Goal: Contribute content: Add original content to the website for others to see

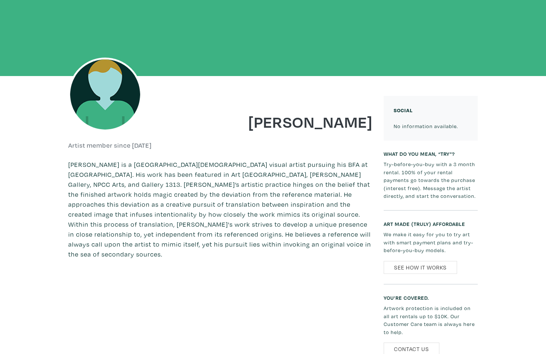
scroll to position [84, 0]
click at [111, 93] on img at bounding box center [105, 95] width 74 height 74
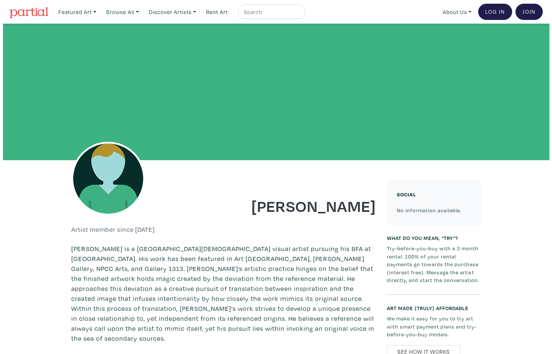
scroll to position [0, 0]
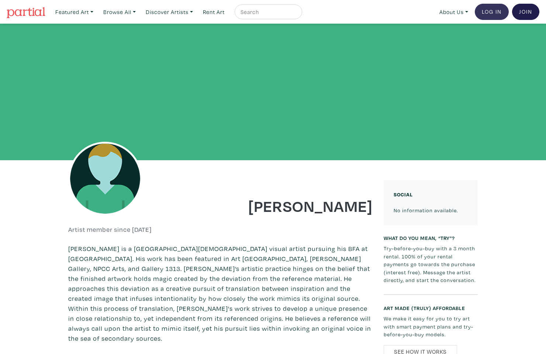
click at [501, 10] on link "Log In" at bounding box center [492, 12] width 34 height 16
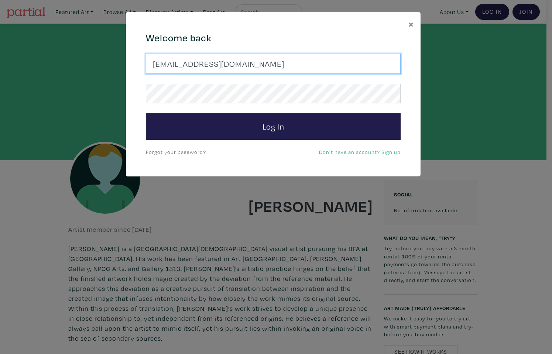
type input "jrrdbi@gmail.com"
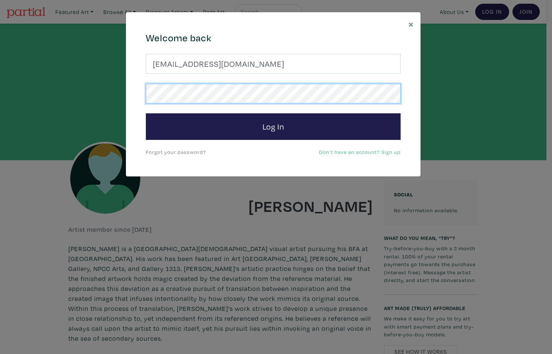
click at [273, 126] on button "Log In" at bounding box center [273, 126] width 255 height 27
click at [115, 94] on div "× 664c6a6d6e3476504e6b79362f4172494552756f694733386b666278545363695a485979654c4…" at bounding box center [276, 177] width 552 height 354
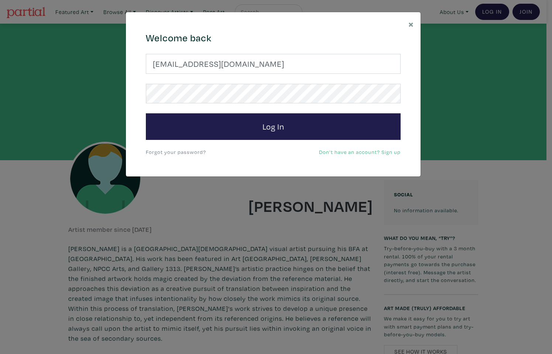
click at [408, 0] on div "× 664c6a6d6e3476504e6b79362f4172494552756f694733386b666278545363695a485979654c4…" at bounding box center [276, 177] width 552 height 354
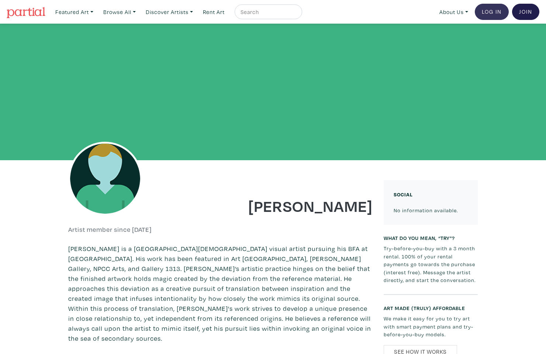
click at [495, 14] on link "Log In" at bounding box center [492, 12] width 34 height 16
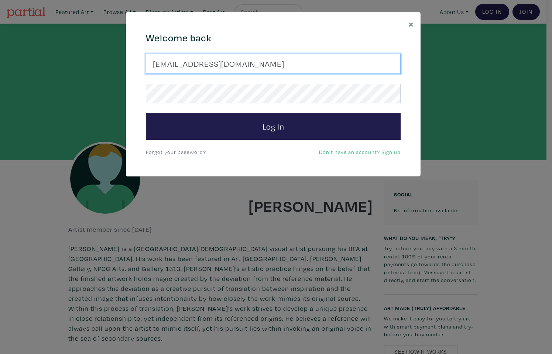
type input "jrrdbi@gmail.com"
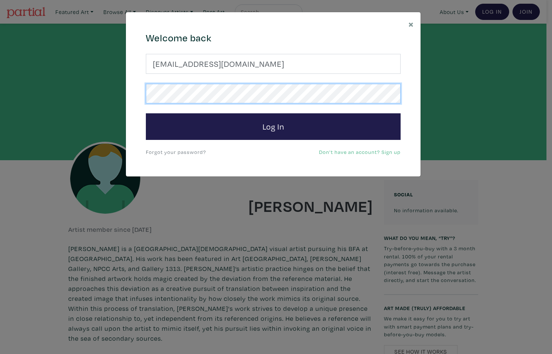
click at [273, 126] on button "Log In" at bounding box center [273, 126] width 255 height 27
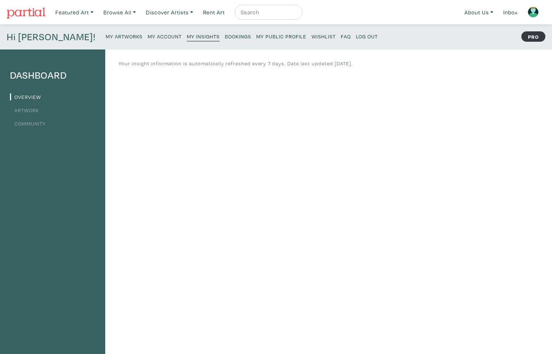
click at [148, 35] on small "My Account" at bounding box center [165, 36] width 34 height 7
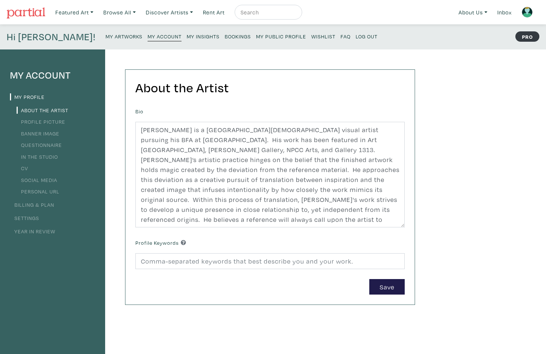
click at [56, 121] on link "Profile Picture" at bounding box center [41, 121] width 49 height 7
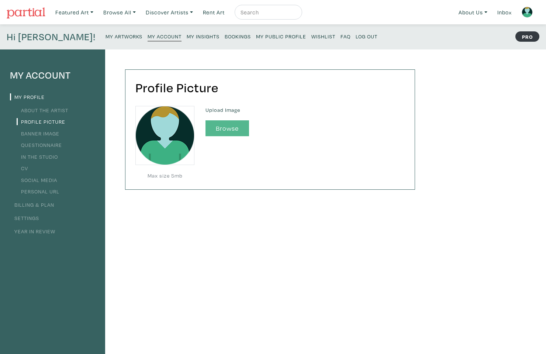
click at [222, 123] on button "Browse" at bounding box center [228, 128] width 44 height 16
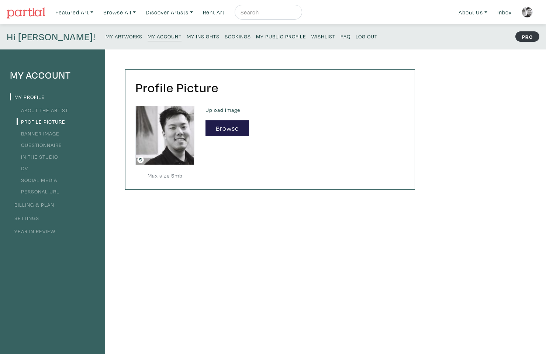
click at [186, 202] on div "Profile Picture Max size 5mb Upload Image Browse" at bounding box center [263, 249] width 316 height 400
click at [140, 158] on icon at bounding box center [140, 160] width 7 height 7
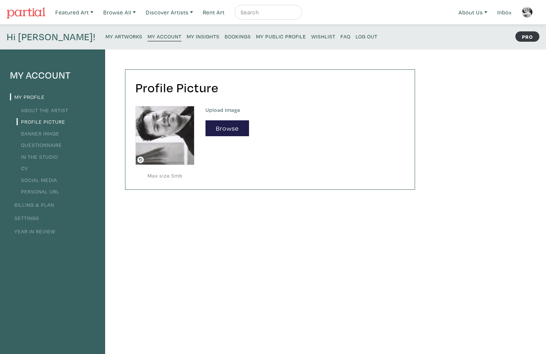
click at [141, 160] on icon at bounding box center [140, 160] width 7 height 7
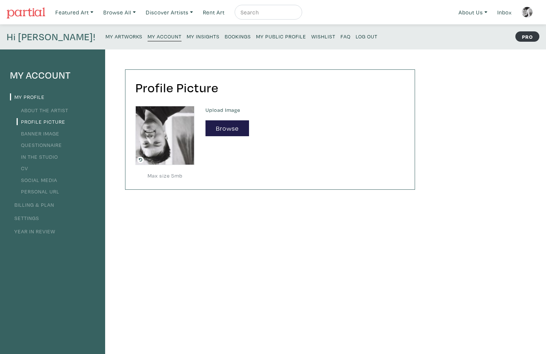
click at [141, 162] on icon at bounding box center [140, 160] width 7 height 7
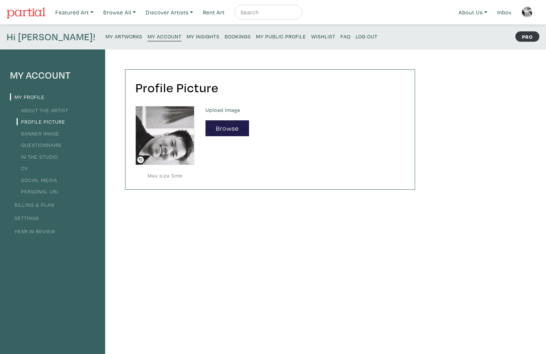
click at [141, 162] on icon at bounding box center [140, 160] width 7 height 7
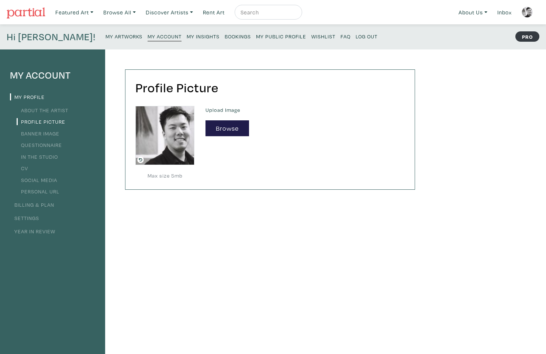
click at [268, 86] on h2 "Profile Picture" at bounding box center [269, 88] width 269 height 16
click at [38, 106] on li "About the Artist" at bounding box center [52, 110] width 85 height 10
click at [38, 108] on link "About the Artist" at bounding box center [43, 110] width 52 height 7
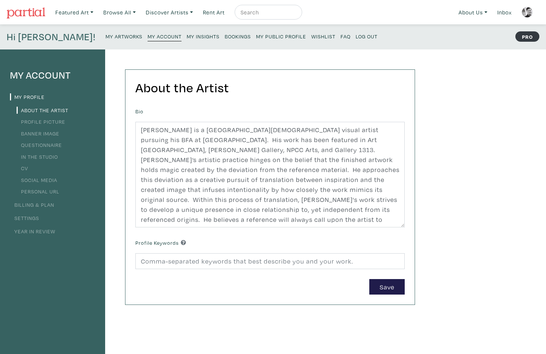
click at [31, 92] on li "My Profile" at bounding box center [52, 97] width 85 height 10
click at [31, 94] on link "My Profile" at bounding box center [27, 96] width 35 height 7
click at [34, 38] on h4 "Hi [PERSON_NAME]!" at bounding box center [51, 37] width 89 height 12
click at [529, 11] on img at bounding box center [527, 12] width 11 height 11
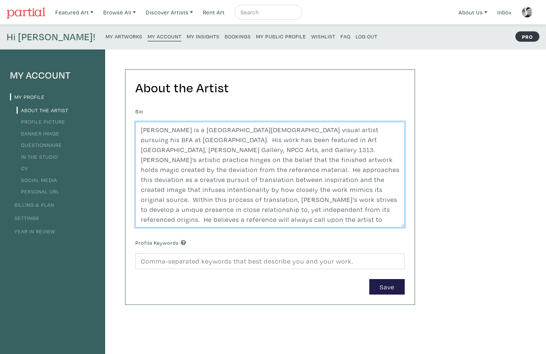
drag, startPoint x: 155, startPoint y: 151, endPoint x: 144, endPoint y: 151, distance: 11.4
click at [144, 151] on textarea "Jarrod Bai is a Toronto-based visual artist pursuing his BFA at OCAD University…" at bounding box center [269, 175] width 269 height 106
type textarea "Jarrod Bai is a Toronto-based visual artist pursuing his BFA at OCAD University…"
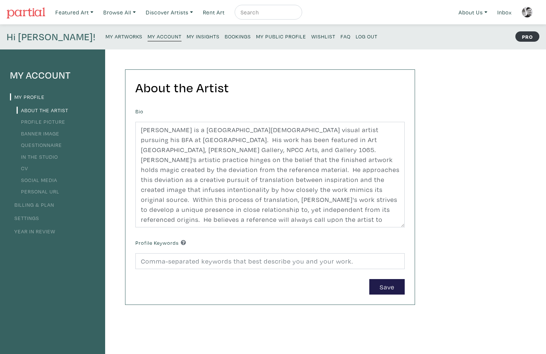
click at [388, 275] on form "Bio Jarrod Bai is a Toronto-based visual artist pursuing his BFA at OCAD Univer…" at bounding box center [269, 200] width 269 height 189
click at [388, 283] on button "Save" at bounding box center [386, 287] width 35 height 16
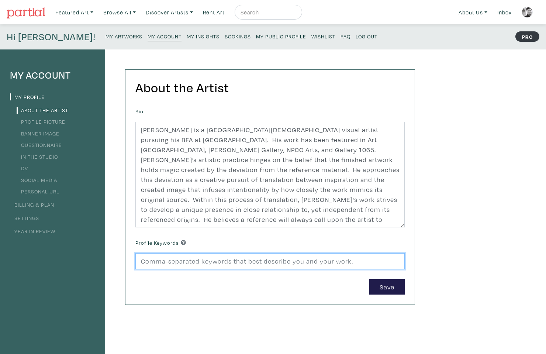
click at [226, 259] on input at bounding box center [269, 261] width 269 height 16
type input "U"
type input "Representation, translation, urban landscape, night time, twilight, fine art,"
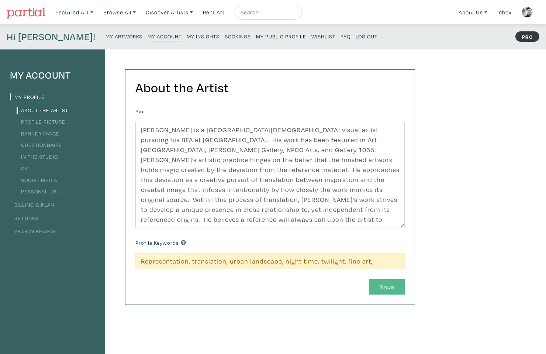
click at [396, 283] on button "Save" at bounding box center [386, 287] width 35 height 16
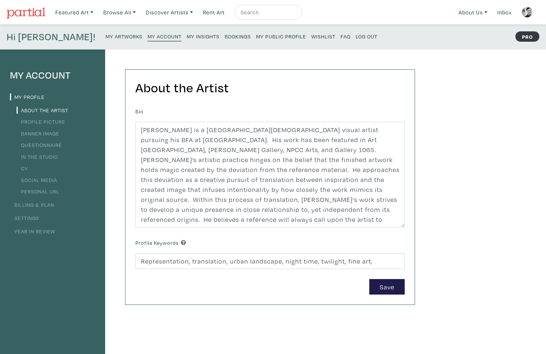
click at [38, 120] on link "Profile Picture" at bounding box center [41, 121] width 49 height 7
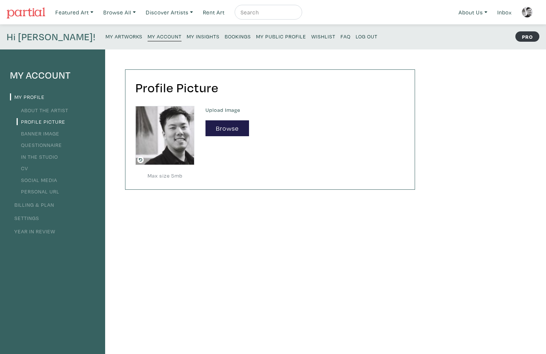
click at [36, 135] on link "Banner Image" at bounding box center [38, 133] width 43 height 7
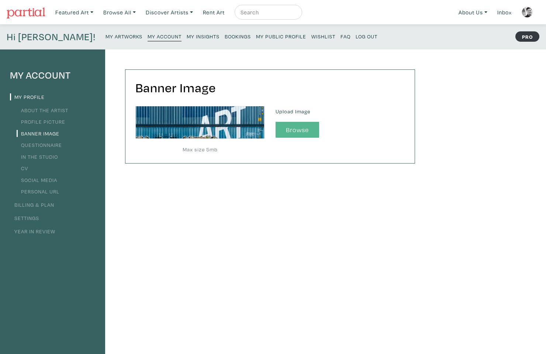
click at [292, 125] on button "Browse" at bounding box center [298, 130] width 44 height 16
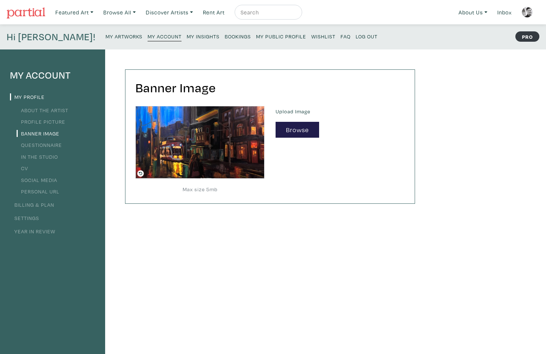
click at [243, 209] on div "Banner Image Max size 5mb Upload Image Browse" at bounding box center [263, 249] width 316 height 400
click at [172, 228] on div "Banner Image Max size 5mb Upload Image Browse" at bounding box center [263, 249] width 316 height 400
click at [44, 140] on li "Questionnaire" at bounding box center [52, 145] width 85 height 10
click at [43, 144] on link "Questionnaire" at bounding box center [39, 144] width 45 height 7
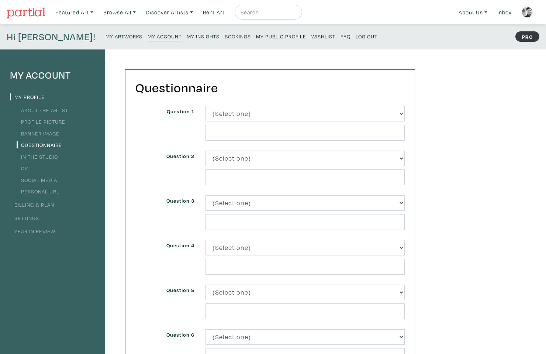
click at [527, 12] on img at bounding box center [527, 12] width 11 height 11
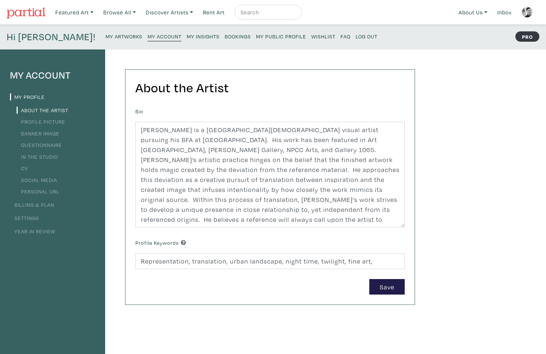
click at [106, 40] on link "My Artworks" at bounding box center [124, 36] width 37 height 10
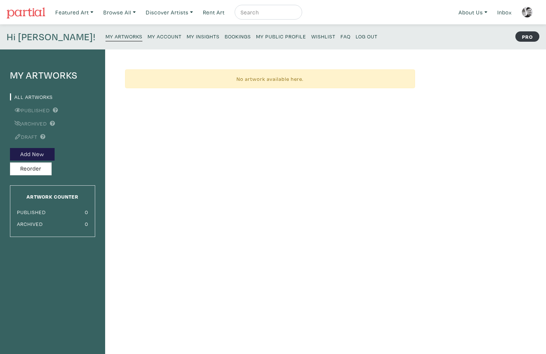
click at [174, 78] on div "No artwork available here." at bounding box center [270, 78] width 290 height 19
click at [43, 155] on button "Add New" at bounding box center [32, 154] width 45 height 13
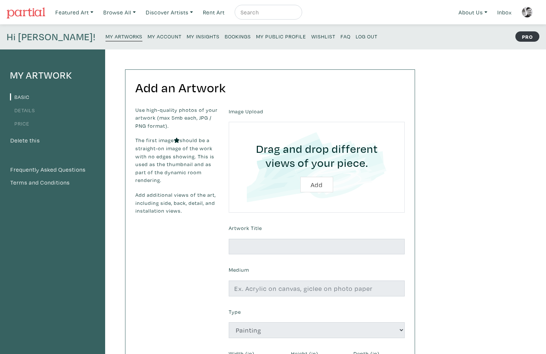
scroll to position [25, 0]
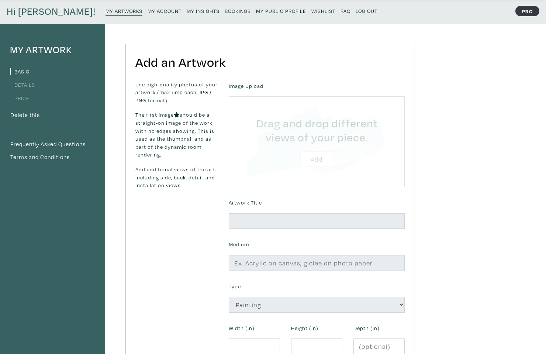
type input "C:\fakepath\Neverland.jpeg"
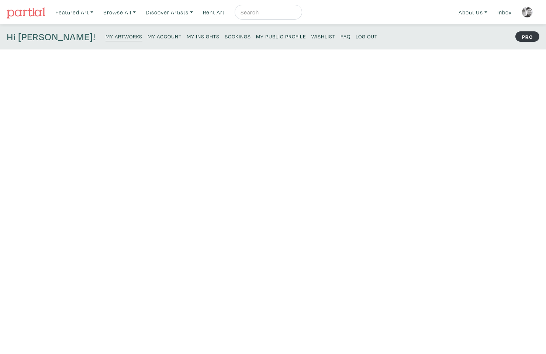
scroll to position [25, 0]
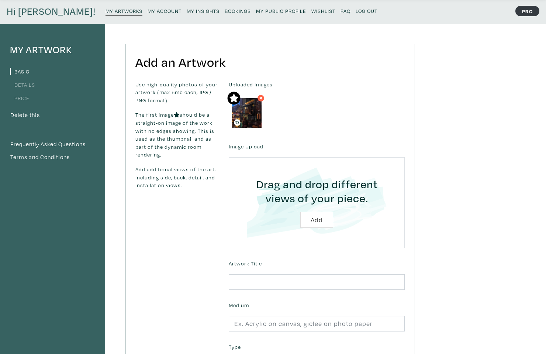
click at [251, 117] on img at bounding box center [247, 113] width 30 height 30
click at [262, 98] on icon at bounding box center [261, 98] width 4 height 7
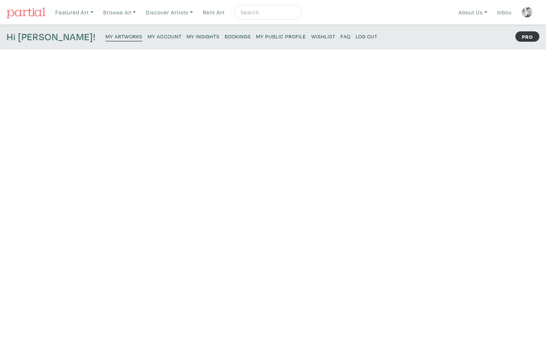
scroll to position [25, 0]
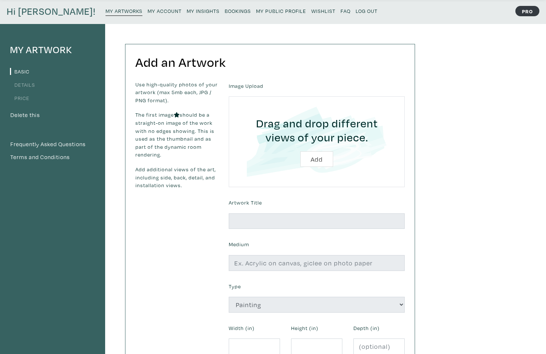
type input "C:\fakepath\IMG_6705.heic"
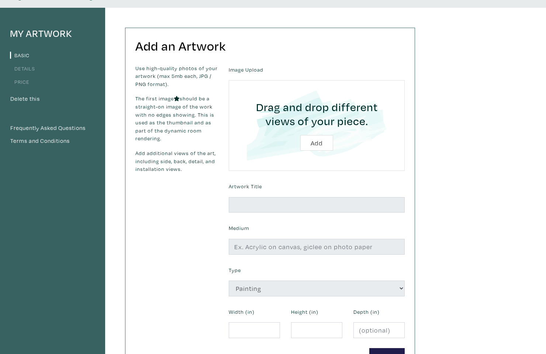
scroll to position [54, 0]
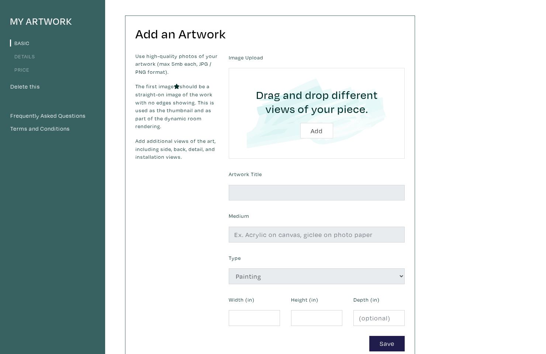
click at [322, 125] on input "file" at bounding box center [316, 113] width 155 height 70
type input "C:\fakepath\IMG_6705.jpeg"
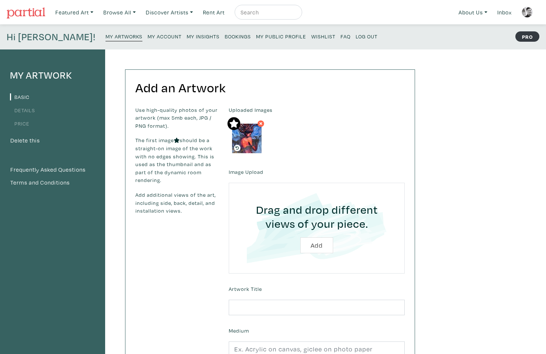
click at [286, 148] on div "Uploaded Images" at bounding box center [316, 131] width 187 height 51
click at [307, 237] on input "file" at bounding box center [316, 228] width 155 height 70
type input "C:\fakepath\IMG_5931.jpeg"
click at [311, 240] on input "file" at bounding box center [316, 228] width 155 height 70
type input "C:\fakepath\810_0002.jpeg"
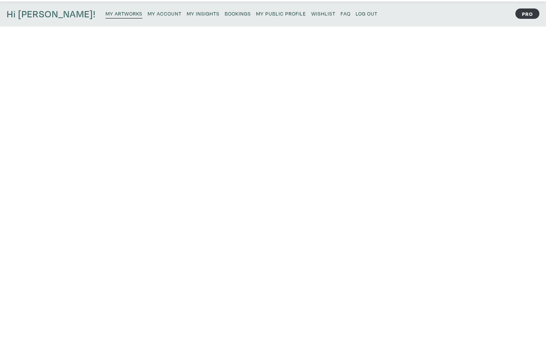
scroll to position [23, 0]
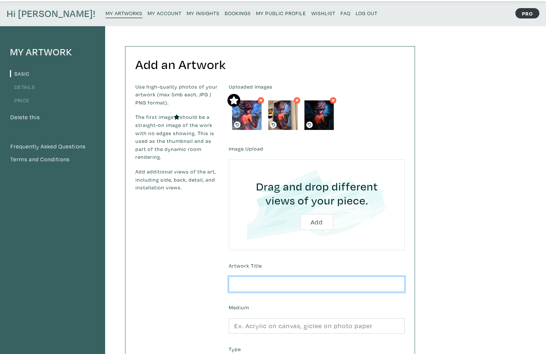
click at [256, 285] on input "text" at bounding box center [317, 284] width 176 height 16
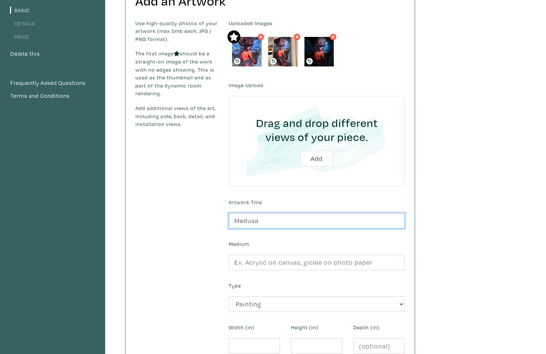
scroll to position [89, 0]
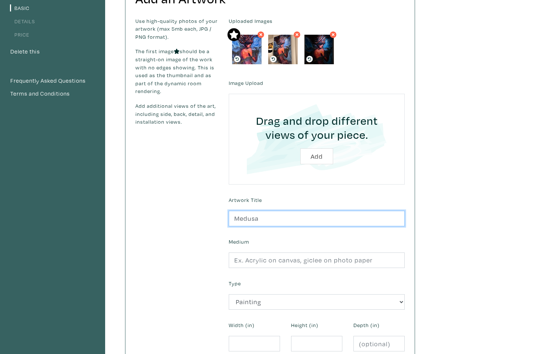
type input "Medusa"
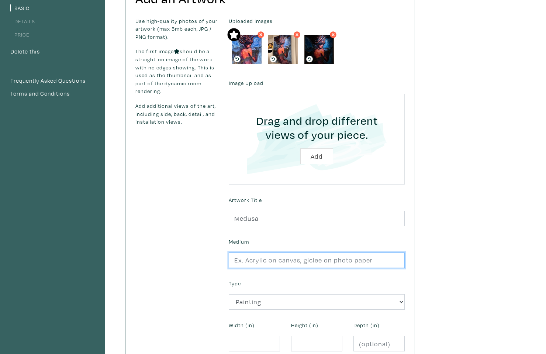
click at [279, 260] on input "text" at bounding box center [317, 260] width 176 height 16
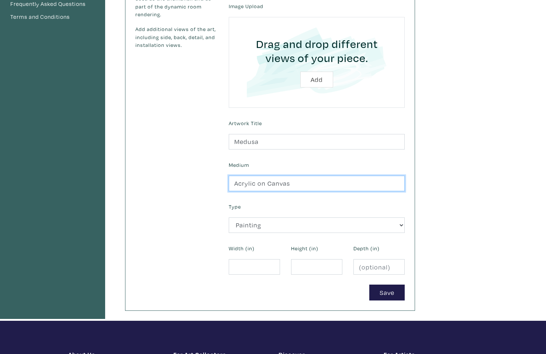
type input "Acrylic on Canvas"
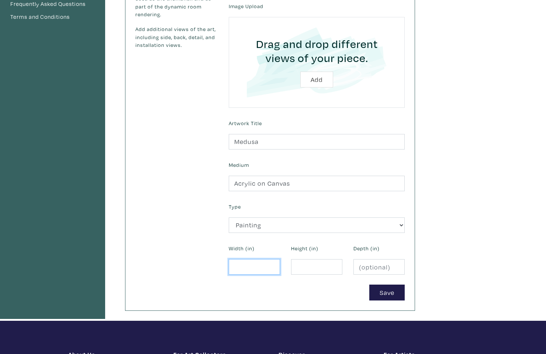
click at [260, 268] on input "number" at bounding box center [254, 267] width 51 height 16
type input "32"
click at [322, 265] on input "number" at bounding box center [316, 267] width 51 height 16
type input "48"
click at [374, 263] on input "number" at bounding box center [379, 267] width 51 height 16
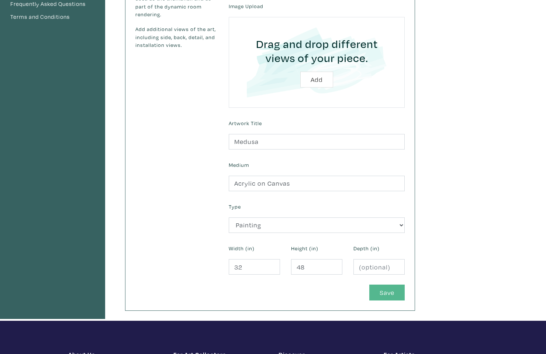
click at [376, 292] on button "Save" at bounding box center [386, 293] width 35 height 16
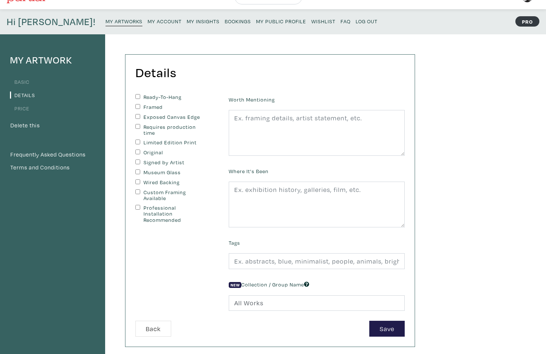
scroll to position [16, 0]
click at [138, 94] on input "Ready-To-Hang" at bounding box center [137, 95] width 5 height 5
checkbox input "true"
click at [138, 104] on input "Framed" at bounding box center [137, 105] width 5 height 5
checkbox input "true"
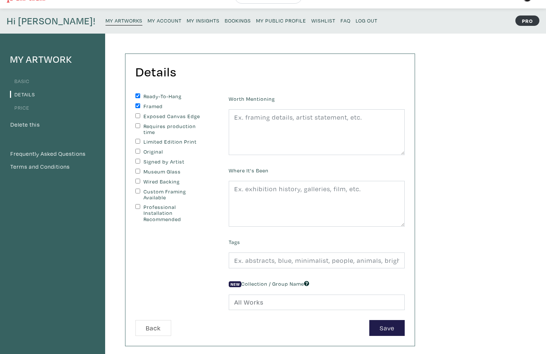
click at [137, 150] on input "Original" at bounding box center [137, 151] width 5 height 5
checkbox input "true"
click at [137, 179] on input "Wired Backing" at bounding box center [137, 181] width 5 height 5
checkbox input "true"
click at [249, 131] on textarea at bounding box center [317, 132] width 176 height 46
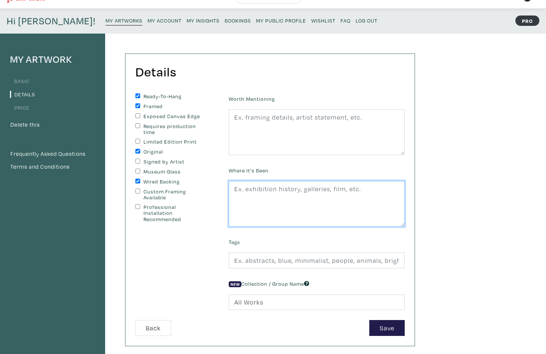
click at [252, 190] on textarea at bounding box center [317, 204] width 176 height 46
type textarea "Showed at Gallery 1065, currently on Display at Toronto School of Art"
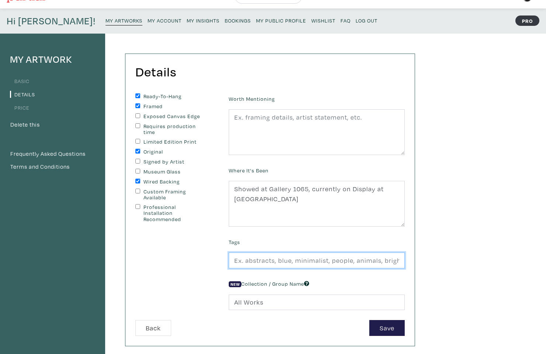
click at [285, 262] on input "text" at bounding box center [317, 260] width 176 height 16
type input "Blue, Figure, Medusa, Greek Mythology, Ocean, Water, Hair, Acrylic, sculpted"
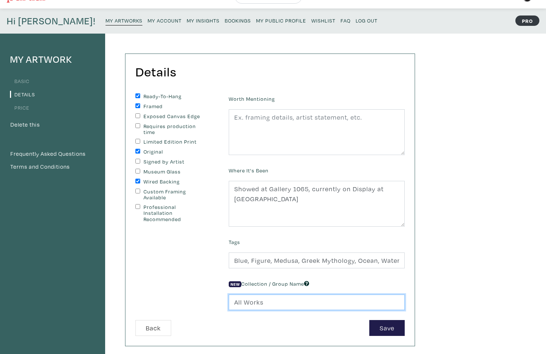
click at [312, 303] on input "All Works" at bounding box center [317, 303] width 176 height 16
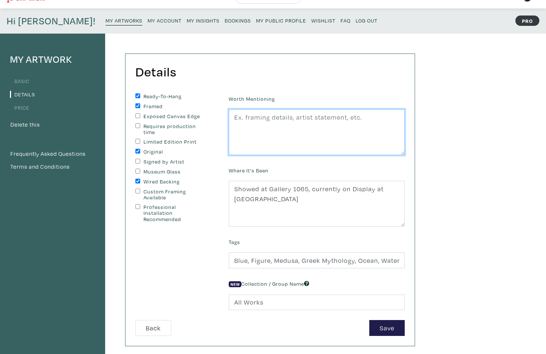
click at [328, 136] on textarea at bounding box center [317, 132] width 176 height 46
drag, startPoint x: 331, startPoint y: 127, endPoint x: 293, endPoint y: 124, distance: 38.5
click at [293, 124] on textarea "A different take on the classic myth of Medusa, I always felt myself empathisin…" at bounding box center [317, 132] width 176 height 46
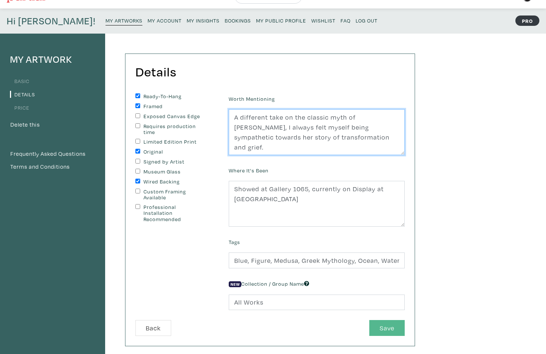
type textarea "A different take on the classic myth of Medusa, I always felt myself being symp…"
click at [382, 324] on button "Save" at bounding box center [386, 328] width 35 height 16
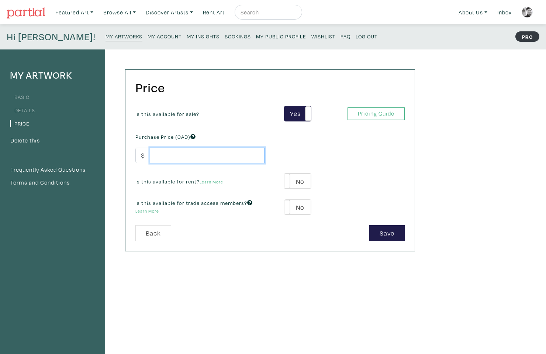
click at [207, 158] on input "number" at bounding box center [207, 156] width 115 height 16
type input "1625"
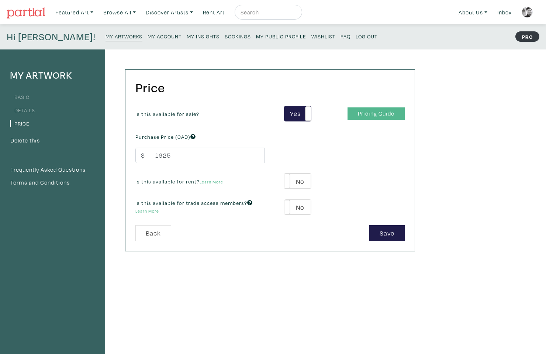
click at [369, 116] on link "Pricing Guide" at bounding box center [376, 113] width 57 height 13
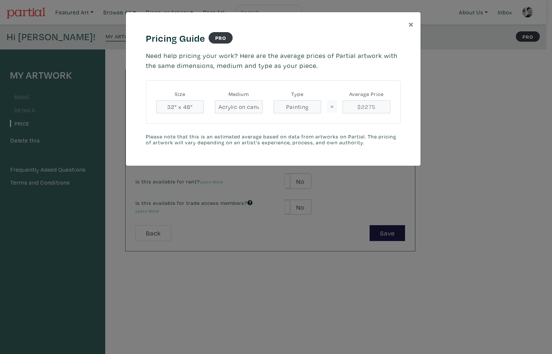
click at [342, 198] on div "× Pricing Guide PRO Need help pricing your work? Here are the average prices of…" at bounding box center [276, 177] width 552 height 354
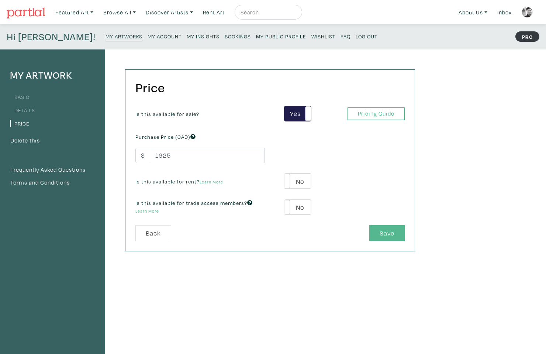
click at [381, 232] on button "Save" at bounding box center [386, 233] width 35 height 16
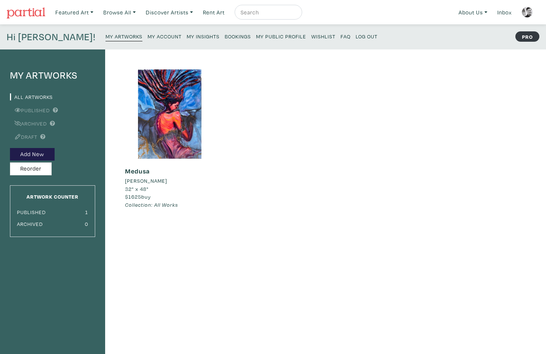
click at [234, 189] on div "Medusa Jarrod Bai 32" x 48" $1625 buy Collection: All Works #water #medusa #scu…" at bounding box center [270, 146] width 301 height 154
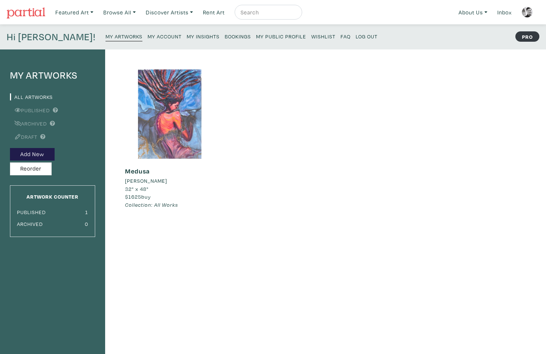
click at [177, 130] on div at bounding box center [169, 113] width 89 height 89
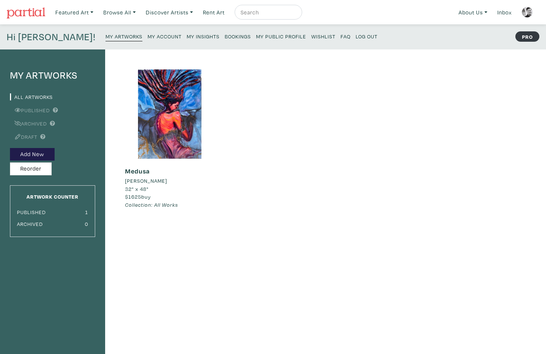
click at [39, 8] on img at bounding box center [26, 12] width 39 height 11
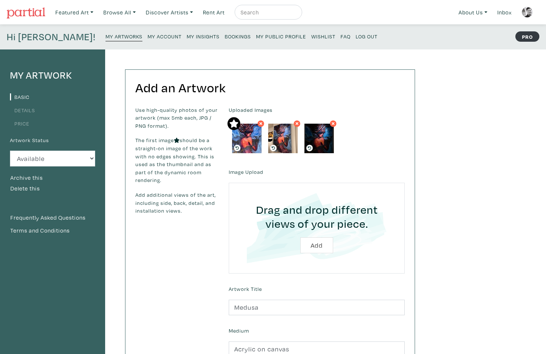
click at [282, 132] on img at bounding box center [283, 139] width 30 height 30
click at [530, 10] on img at bounding box center [527, 12] width 11 height 11
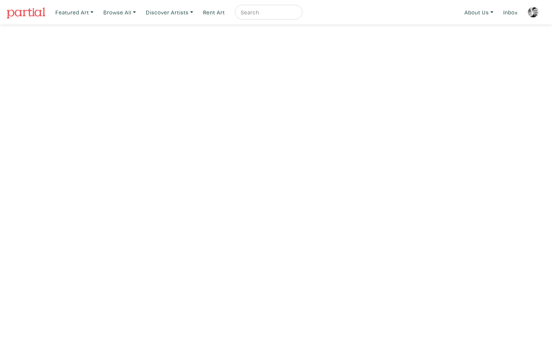
click at [267, 11] on input "text" at bounding box center [267, 12] width 55 height 9
type input "[PERSON_NAME]"
click at [297, 14] on button "submit" at bounding box center [297, 14] width 0 height 0
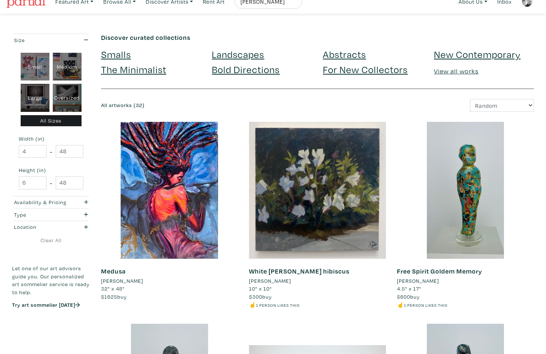
scroll to position [11, 0]
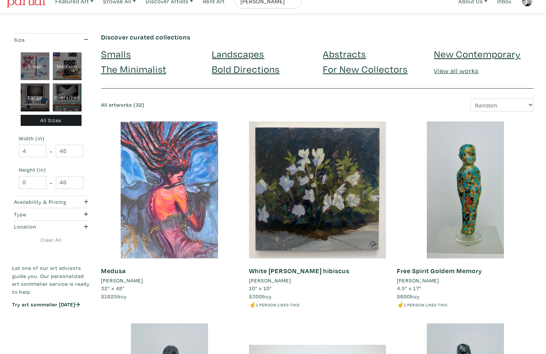
click at [171, 214] on div at bounding box center [169, 189] width 137 height 137
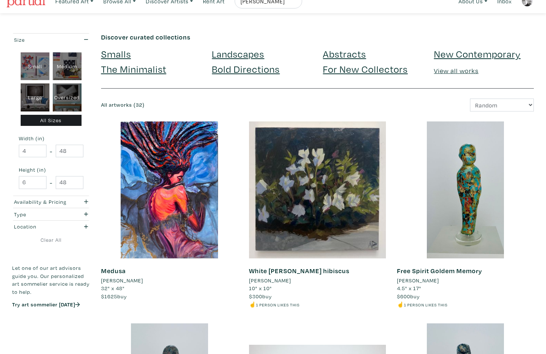
click at [108, 279] on li "Jarrod Bai" at bounding box center [122, 280] width 42 height 8
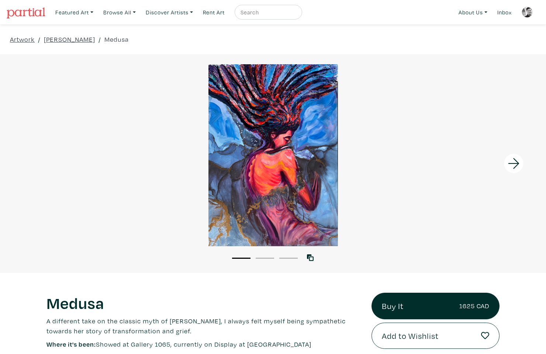
click at [515, 162] on icon at bounding box center [514, 164] width 25 height 20
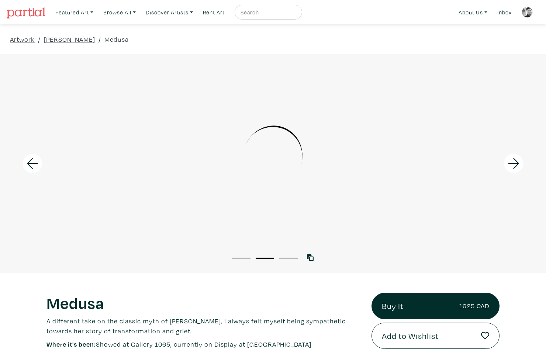
click at [519, 161] on icon at bounding box center [514, 164] width 25 height 20
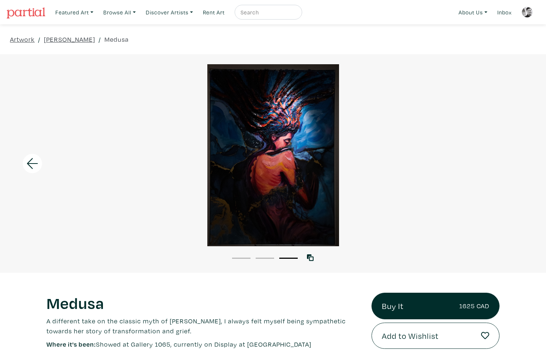
click at [523, 11] on img at bounding box center [527, 12] width 11 height 11
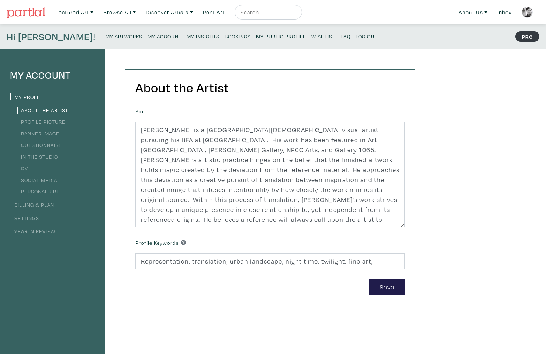
click at [106, 34] on small "My Artworks" at bounding box center [124, 36] width 37 height 7
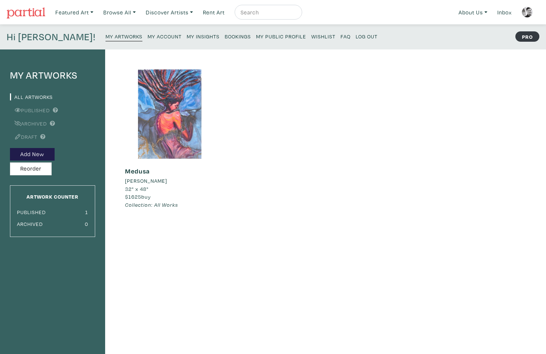
click at [179, 133] on div at bounding box center [169, 113] width 89 height 89
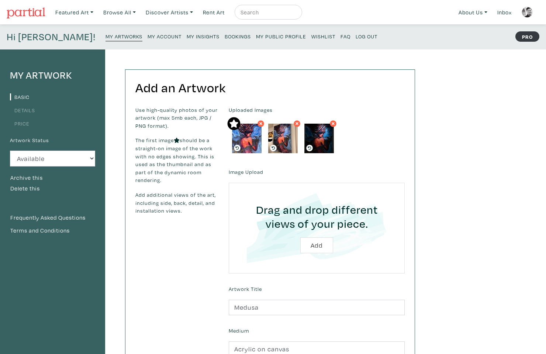
click at [274, 147] on icon at bounding box center [273, 148] width 3 height 3
click at [275, 148] on icon at bounding box center [273, 148] width 7 height 7
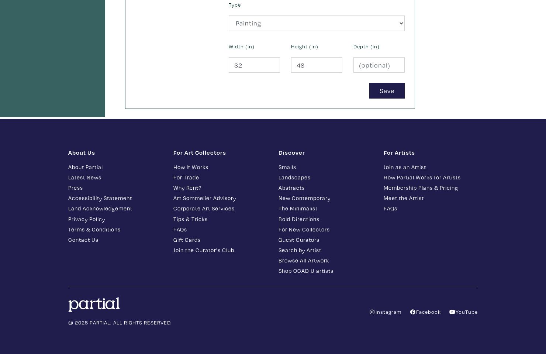
scroll to position [367, 0]
click at [400, 93] on button "Save" at bounding box center [386, 91] width 35 height 16
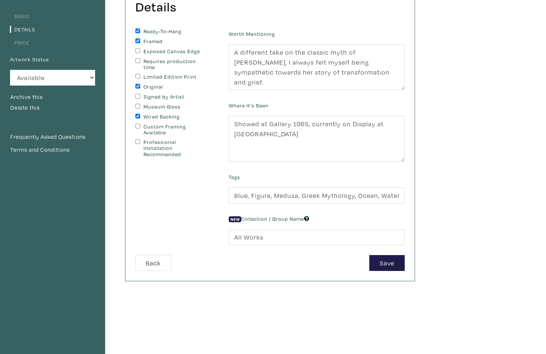
scroll to position [83, 0]
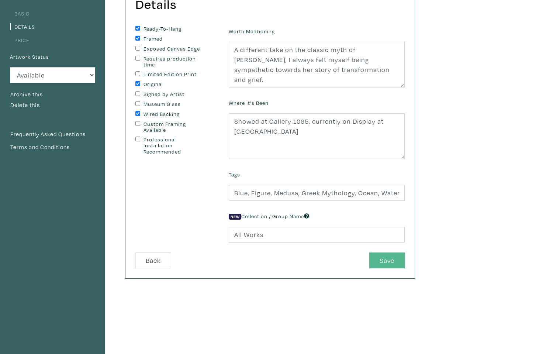
click at [379, 265] on button "Save" at bounding box center [386, 260] width 35 height 16
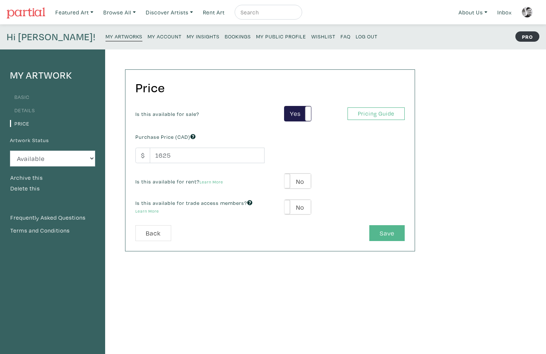
click at [381, 228] on button "Save" at bounding box center [386, 233] width 35 height 16
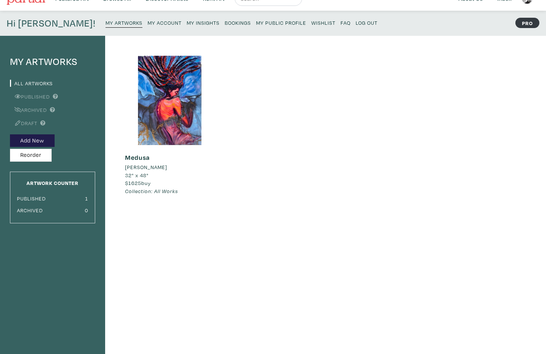
scroll to position [23, 0]
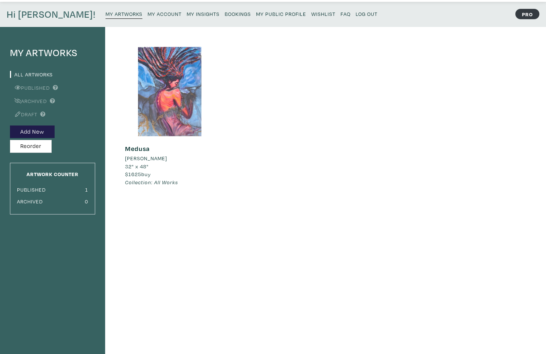
click at [177, 109] on div at bounding box center [169, 91] width 89 height 89
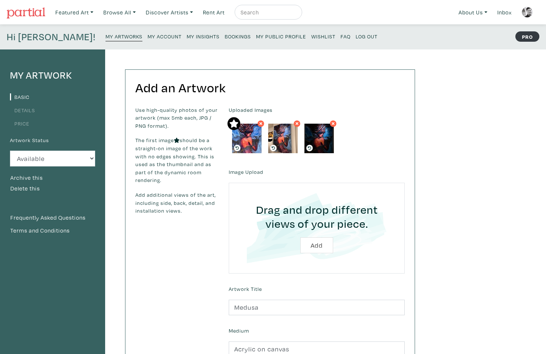
click at [148, 32] on link "My Account" at bounding box center [165, 36] width 34 height 10
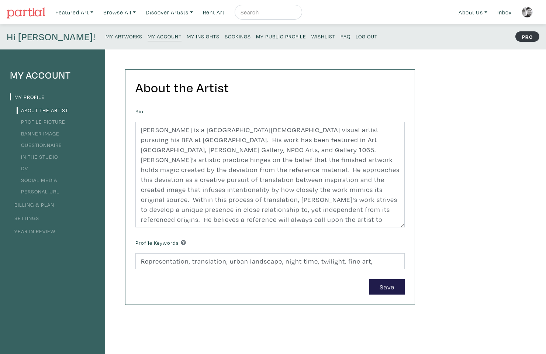
click at [37, 122] on link "Profile Picture" at bounding box center [41, 121] width 49 height 7
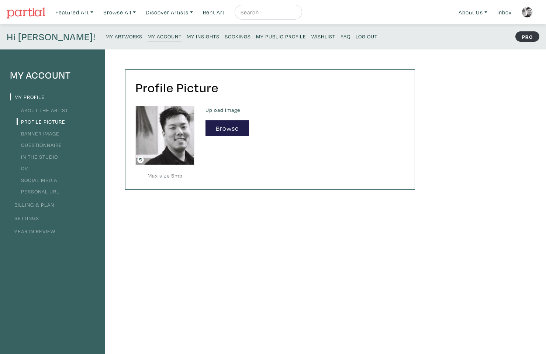
click at [33, 136] on link "Banner Image" at bounding box center [38, 133] width 43 height 7
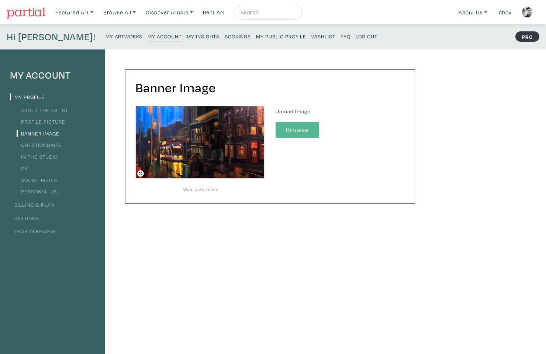
click at [292, 132] on button "Browse" at bounding box center [298, 130] width 44 height 16
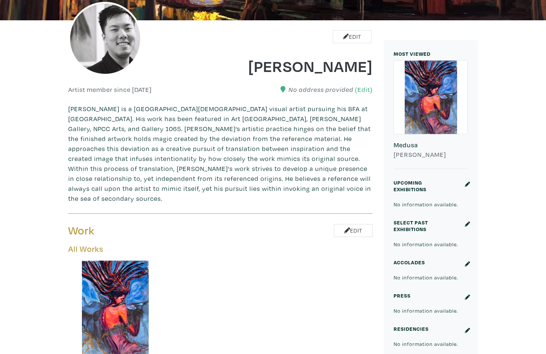
scroll to position [144, 0]
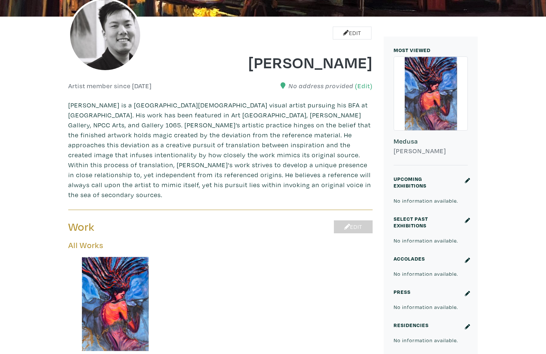
click at [340, 220] on link "Edit" at bounding box center [353, 226] width 39 height 13
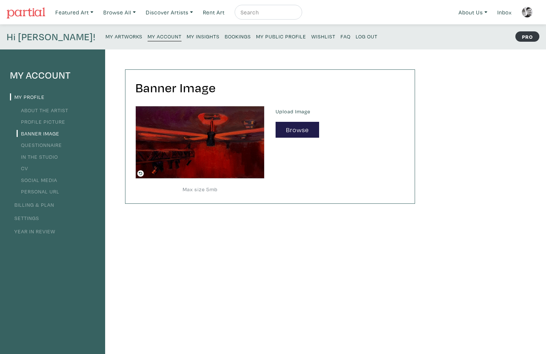
click at [261, 10] on input "text" at bounding box center [267, 12] width 55 height 9
type input "jarrod Bai"
click at [297, 14] on button "submit" at bounding box center [297, 14] width 0 height 0
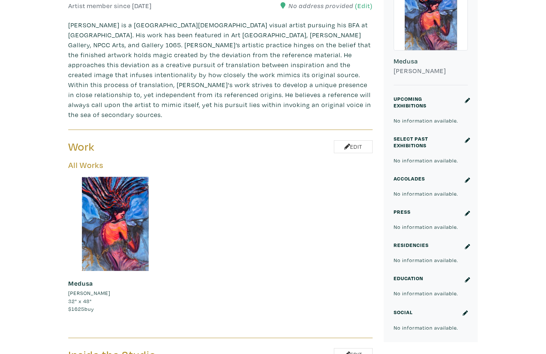
scroll to position [223, 0]
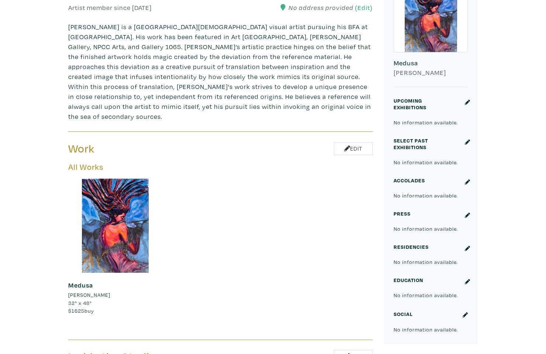
click at [467, 143] on icon at bounding box center [467, 142] width 5 height 5
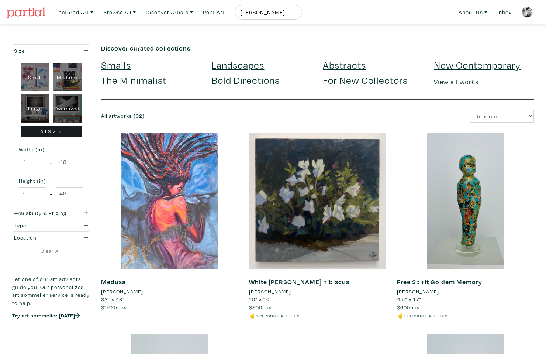
click at [177, 179] on div at bounding box center [169, 201] width 137 height 137
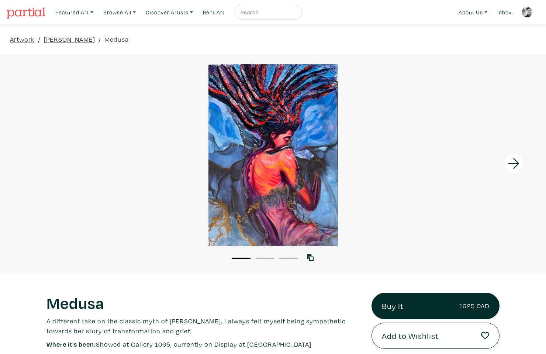
click at [49, 44] on link "Jarrod Bai" at bounding box center [69, 39] width 51 height 10
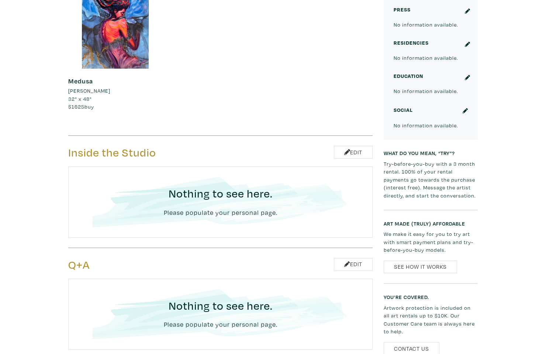
scroll to position [427, 0]
click at [228, 188] on h3 "Nothing to see here." at bounding box center [221, 194] width 264 height 14
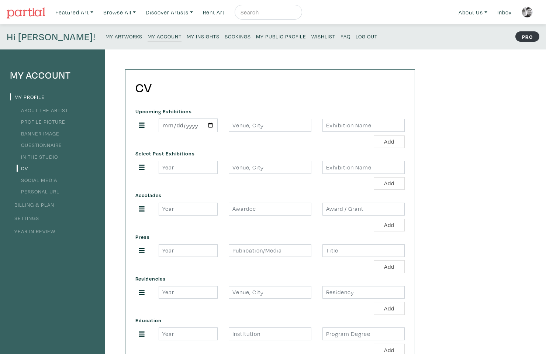
click at [54, 123] on link "Profile Picture" at bounding box center [41, 121] width 49 height 7
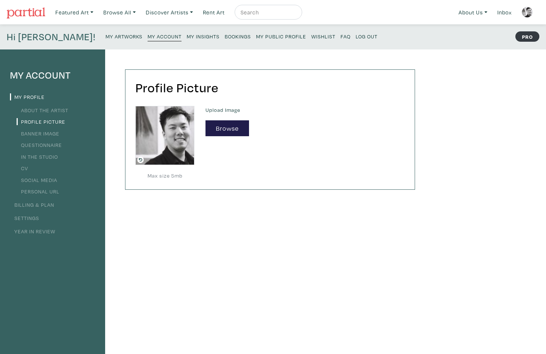
click at [527, 14] on img at bounding box center [527, 12] width 11 height 11
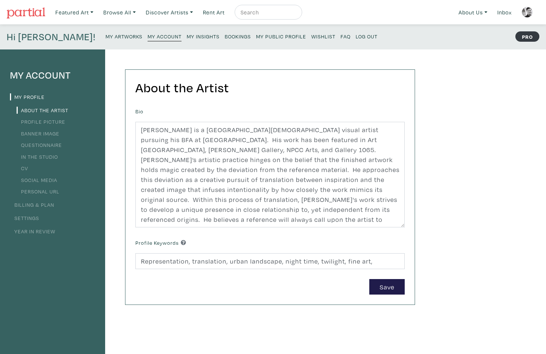
click at [23, 94] on link "My Profile" at bounding box center [27, 96] width 35 height 7
click at [187, 35] on small "My Insights" at bounding box center [203, 36] width 33 height 7
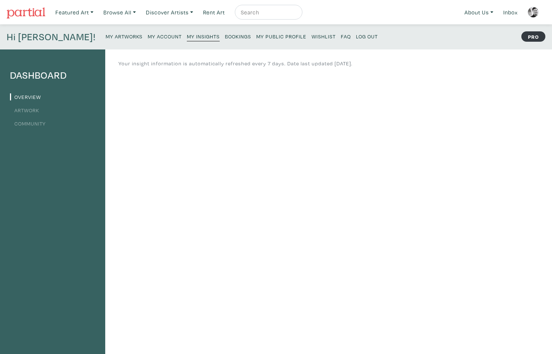
click at [106, 36] on small "My Artworks" at bounding box center [124, 36] width 37 height 7
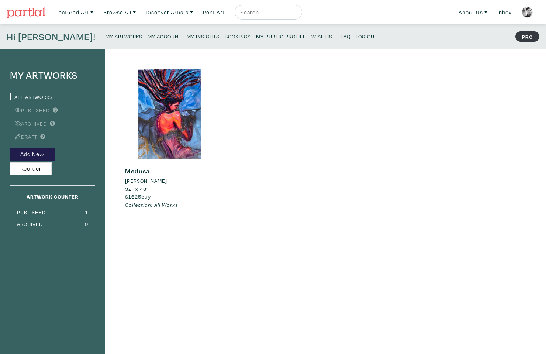
click at [37, 113] on link "Published" at bounding box center [30, 110] width 40 height 7
